Goal: Transaction & Acquisition: Purchase product/service

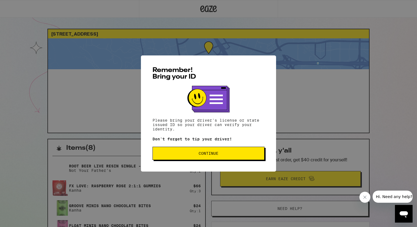
click at [184, 162] on div "Remember! Bring your ID Please bring your driver's license or state issued ID s…" at bounding box center [208, 113] width 135 height 116
click at [170, 158] on button "Continue" at bounding box center [208, 153] width 112 height 13
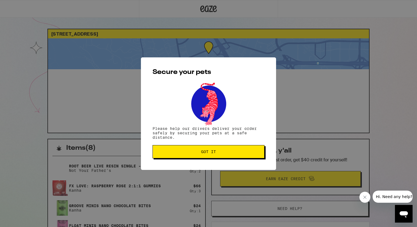
click at [170, 158] on button "Got it" at bounding box center [208, 151] width 112 height 13
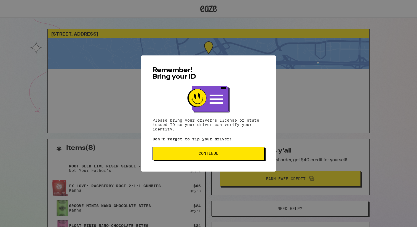
click at [233, 153] on span "Continue" at bounding box center [208, 153] width 103 height 4
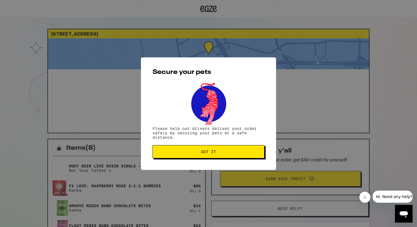
click at [215, 153] on span "Got it" at bounding box center [208, 152] width 15 height 4
